Goal: Task Accomplishment & Management: Manage account settings

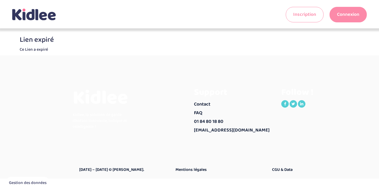
click at [351, 15] on link "Connexion" at bounding box center [348, 15] width 37 height 16
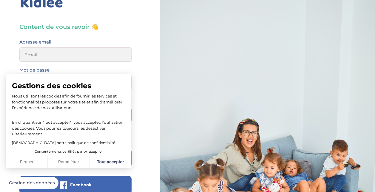
scroll to position [30, 0]
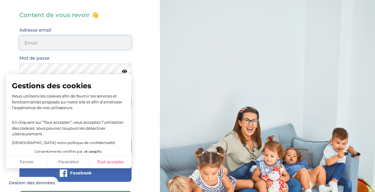
type input "narjisshssaine5@gmail.com"
click at [106, 157] on button "Tout accepter" at bounding box center [110, 162] width 42 height 13
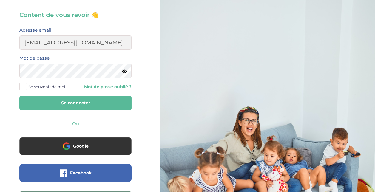
click at [91, 102] on button "Se connecter" at bounding box center [75, 103] width 112 height 15
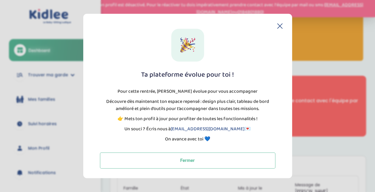
click at [275, 24] on header at bounding box center [188, 25] width 190 height 5
click at [279, 24] on icon at bounding box center [279, 25] width 5 height 5
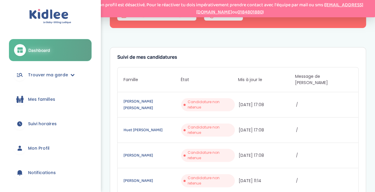
scroll to position [89, 0]
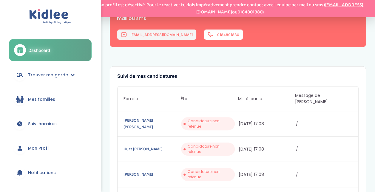
click at [135, 37] on link "[EMAIL_ADDRESS][DOMAIN_NAME]" at bounding box center [157, 34] width 80 height 11
click at [146, 37] on link "[EMAIL_ADDRESS][DOMAIN_NAME]" at bounding box center [157, 34] width 80 height 11
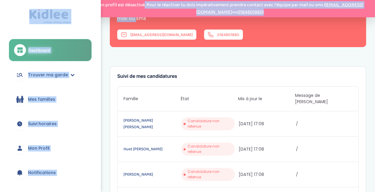
drag, startPoint x: 107, startPoint y: 5, endPoint x: 377, endPoint y: 5, distance: 270.5
drag, startPoint x: 101, startPoint y: 5, endPoint x: 366, endPoint y: 5, distance: 264.8
click at [366, 5] on p "Ton profil est désactivé. Pour le réactiver tu dois impérativement prendre cont…" at bounding box center [230, 8] width 284 height 14
copy p "profil est désactivé. Pour le réactiver tu dois impérativement prendre contact …"
